Goal: Information Seeking & Learning: Understand process/instructions

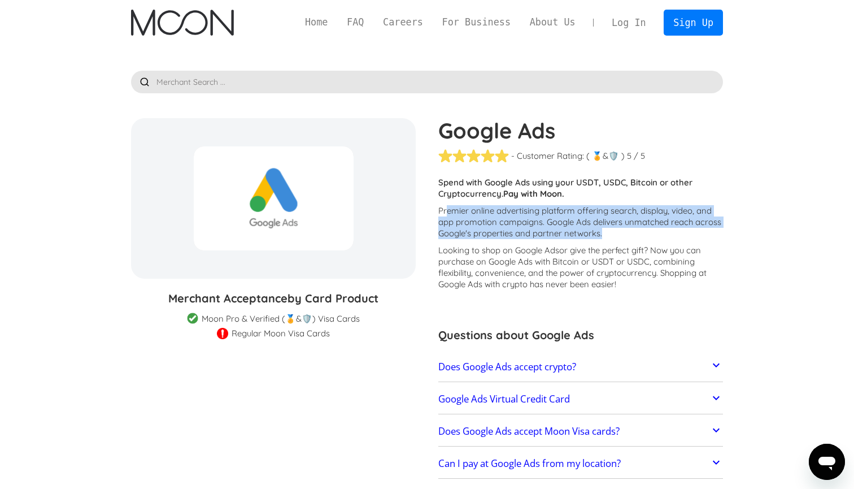
drag, startPoint x: 445, startPoint y: 208, endPoint x: 608, endPoint y: 234, distance: 165.4
click at [608, 234] on p "Premier online advertising platform offering search, display, video, and app pr…" at bounding box center [580, 222] width 285 height 34
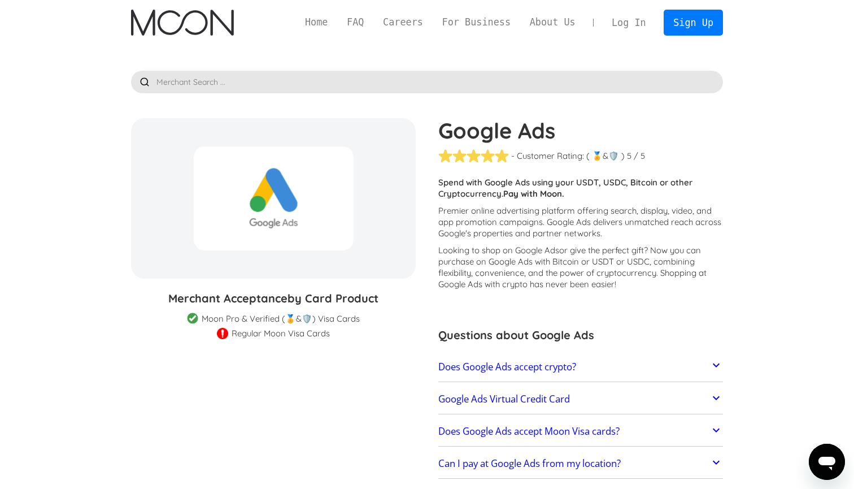
click at [576, 258] on p "Looking to shop on Google Ads or give the perfect gift ? Now you can purchase o…" at bounding box center [580, 267] width 285 height 45
click at [360, 22] on link "FAQ" at bounding box center [355, 22] width 36 height 14
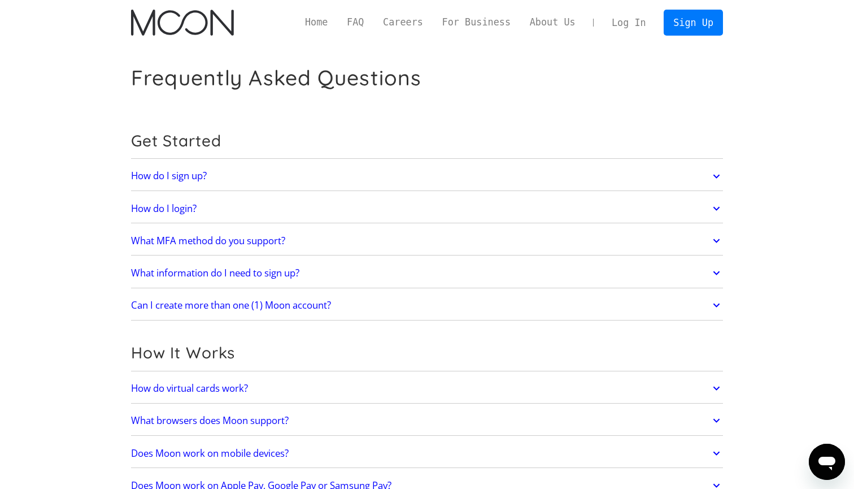
click at [294, 181] on link "How do I sign up?" at bounding box center [427, 176] width 592 height 24
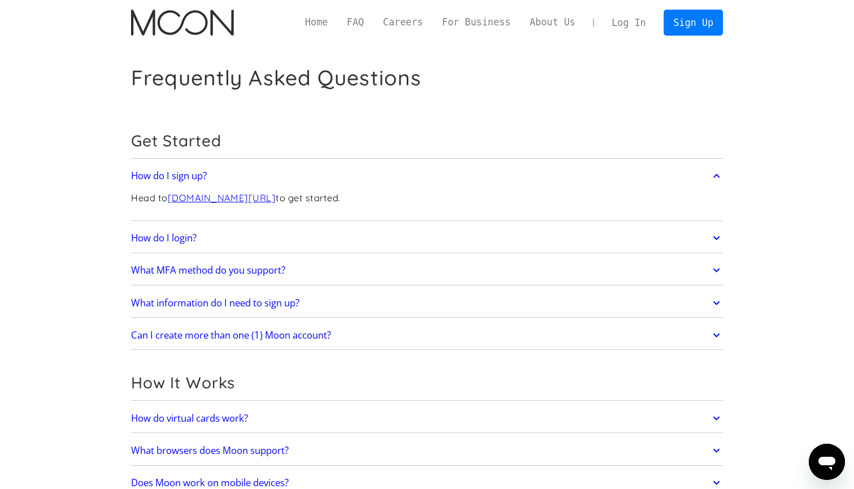
click at [311, 241] on link "How do I login?" at bounding box center [427, 238] width 592 height 24
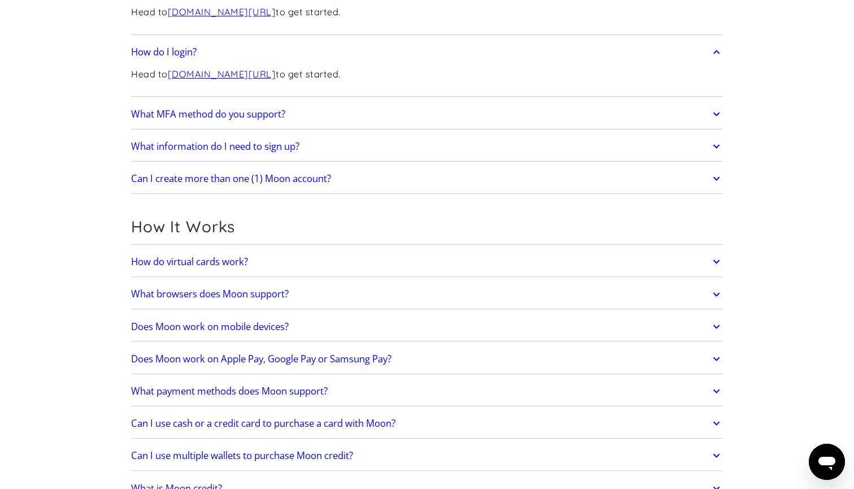
scroll to position [208, 0]
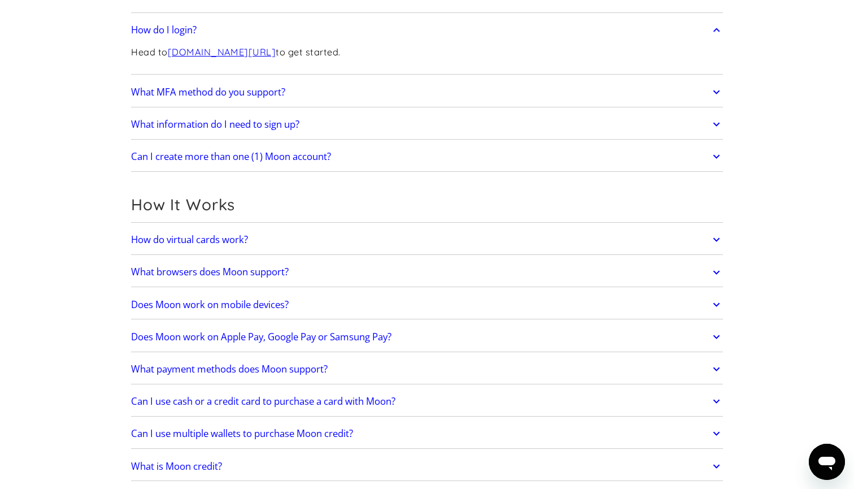
click at [324, 245] on link "How do virtual cards work?" at bounding box center [427, 240] width 592 height 24
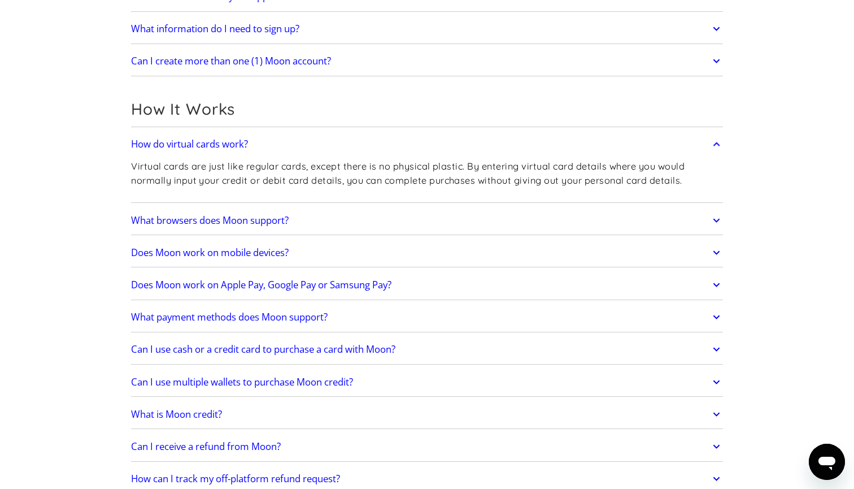
scroll to position [320, 0]
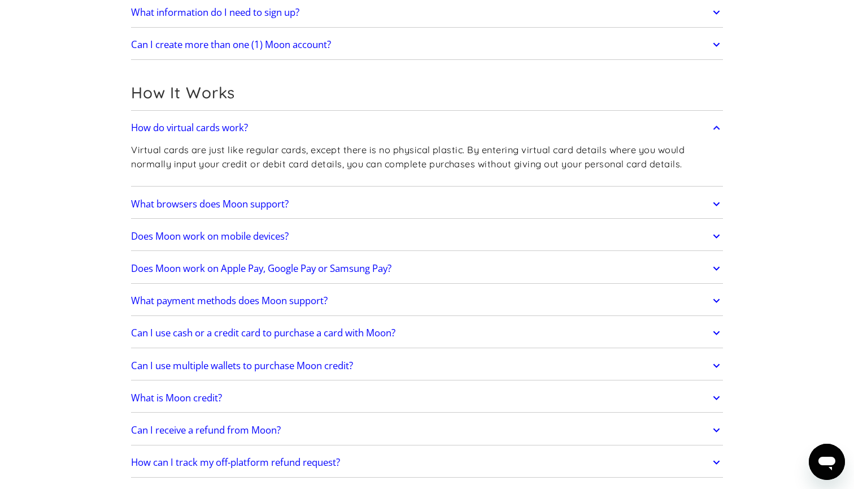
click at [408, 331] on link "Can I use cash or a credit card to purchase a card with Moon?" at bounding box center [427, 333] width 592 height 24
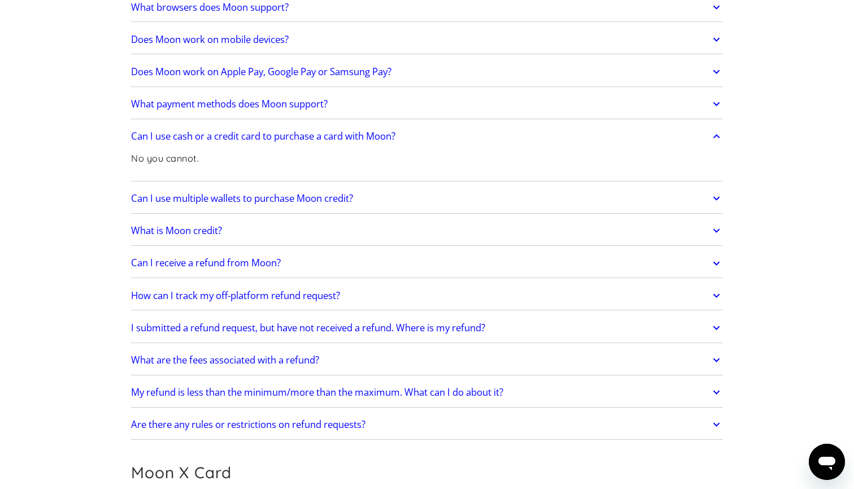
scroll to position [802, 0]
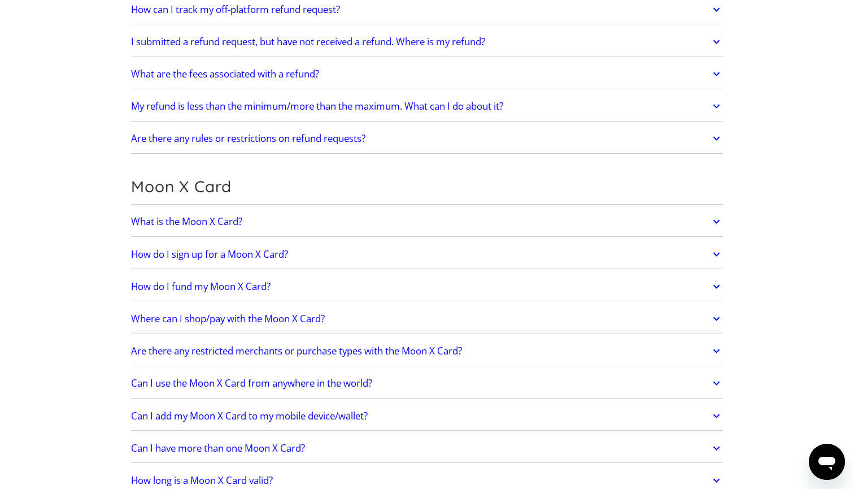
click at [325, 280] on link "How do I fund my Moon X Card?" at bounding box center [427, 286] width 592 height 24
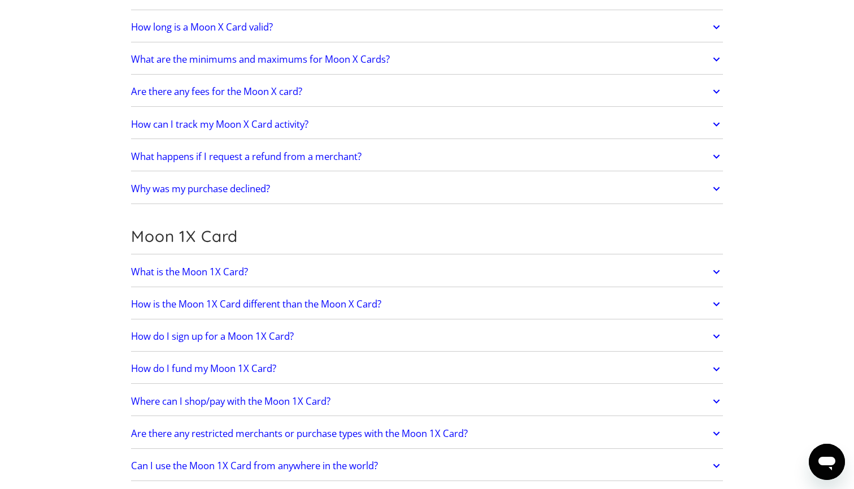
scroll to position [1423, 0]
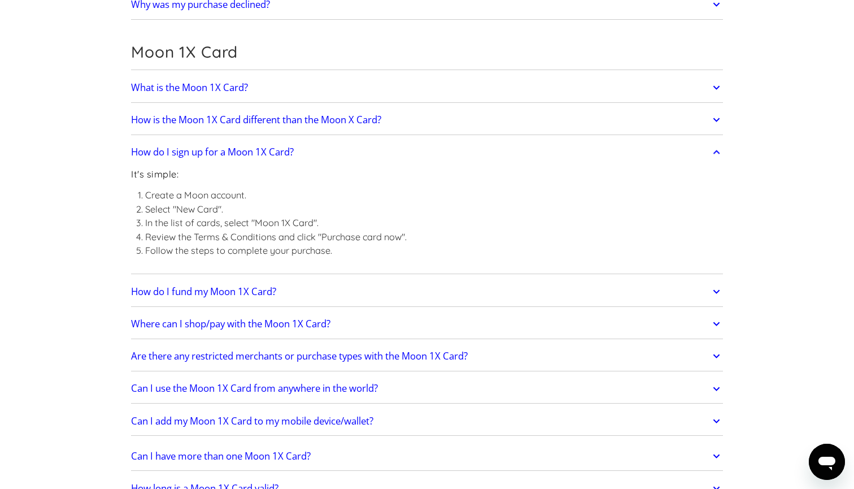
scroll to position [1557, 0]
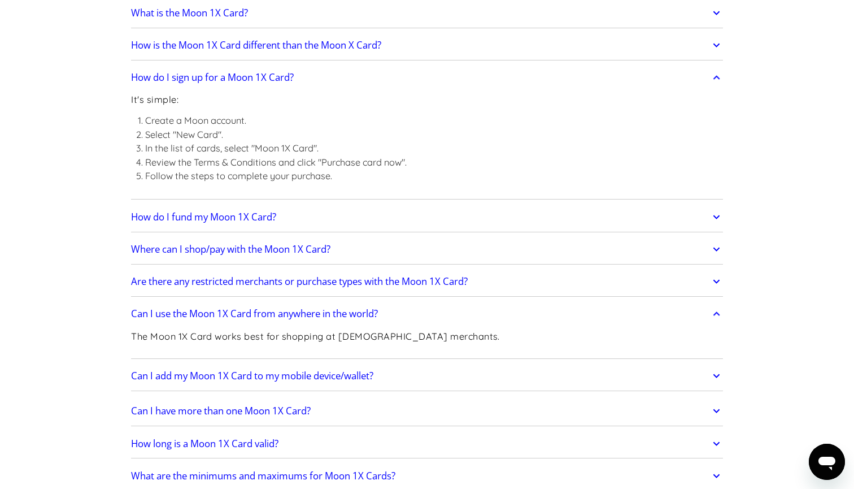
scroll to position [1661, 0]
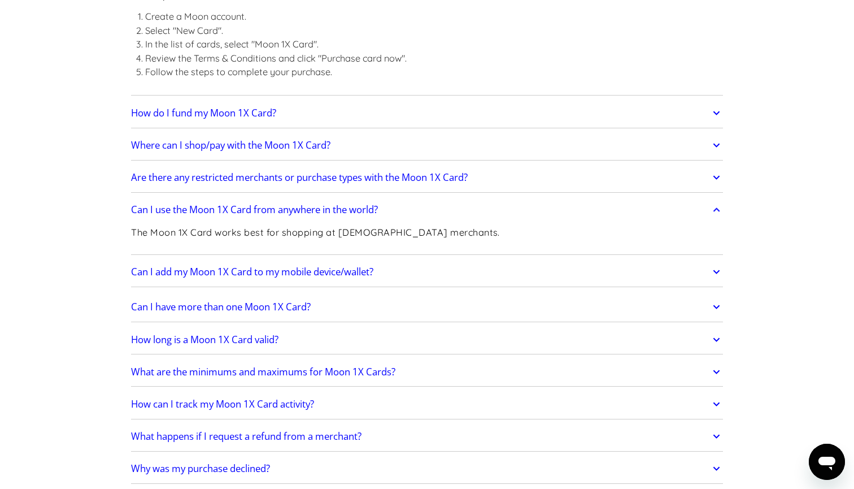
click at [346, 366] on h2 "What are the minimums and maximums for Moon 1X Cards?" at bounding box center [263, 371] width 264 height 11
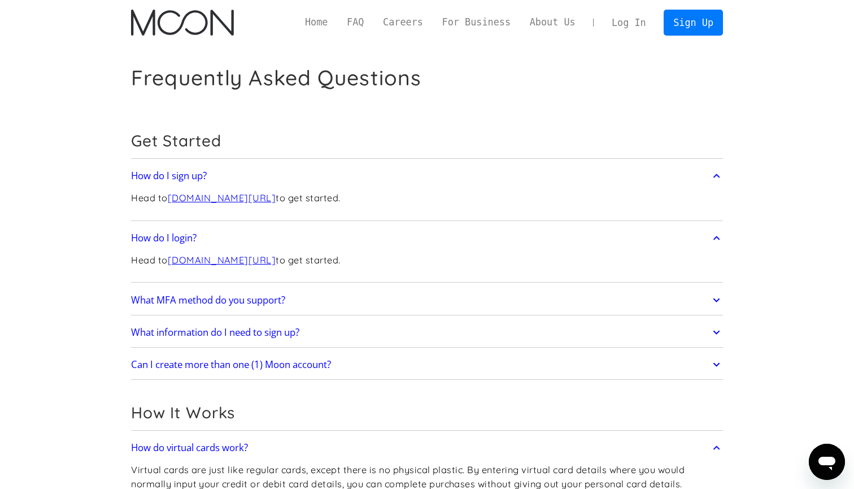
scroll to position [0, 0]
click at [685, 25] on link "Sign Up" at bounding box center [693, 22] width 59 height 25
